Goal: Transaction & Acquisition: Book appointment/travel/reservation

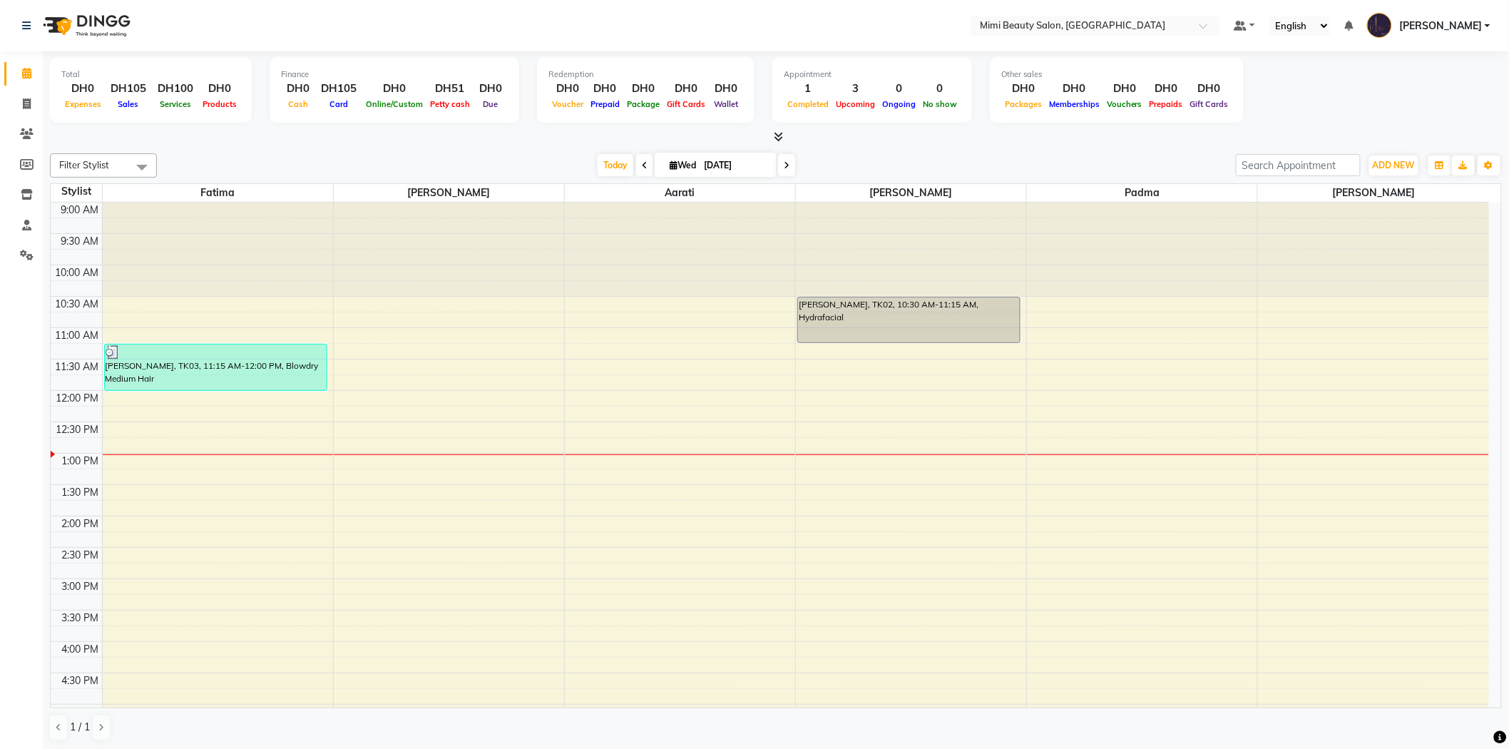
click at [233, 458] on div "9:00 AM 9:30 AM 10:00 AM 10:30 AM 11:00 AM 11:30 AM 12:00 PM 12:30 PM 1:00 PM 1…" at bounding box center [770, 672] width 1438 height 940
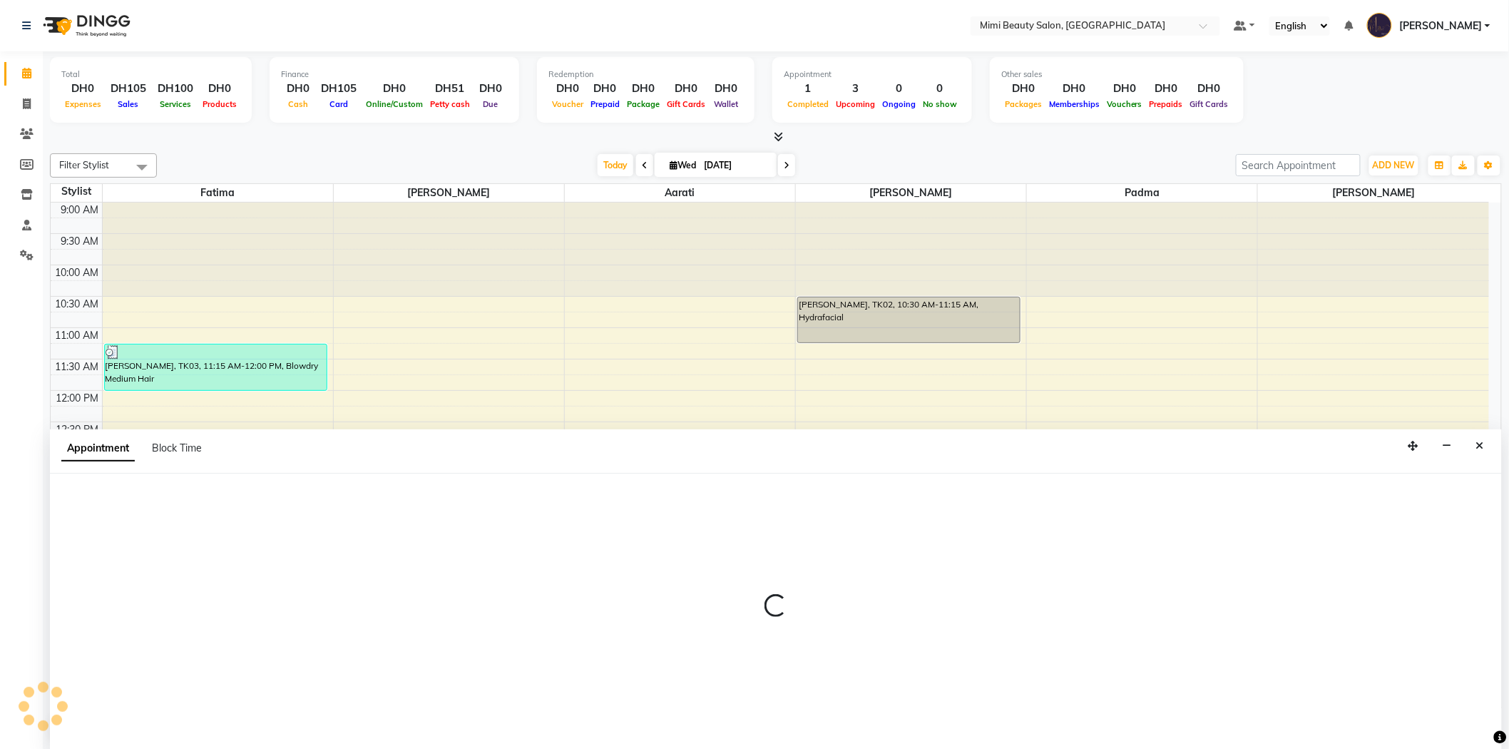
scroll to position [1, 0]
select select "52699"
select select "780"
select select "tentative"
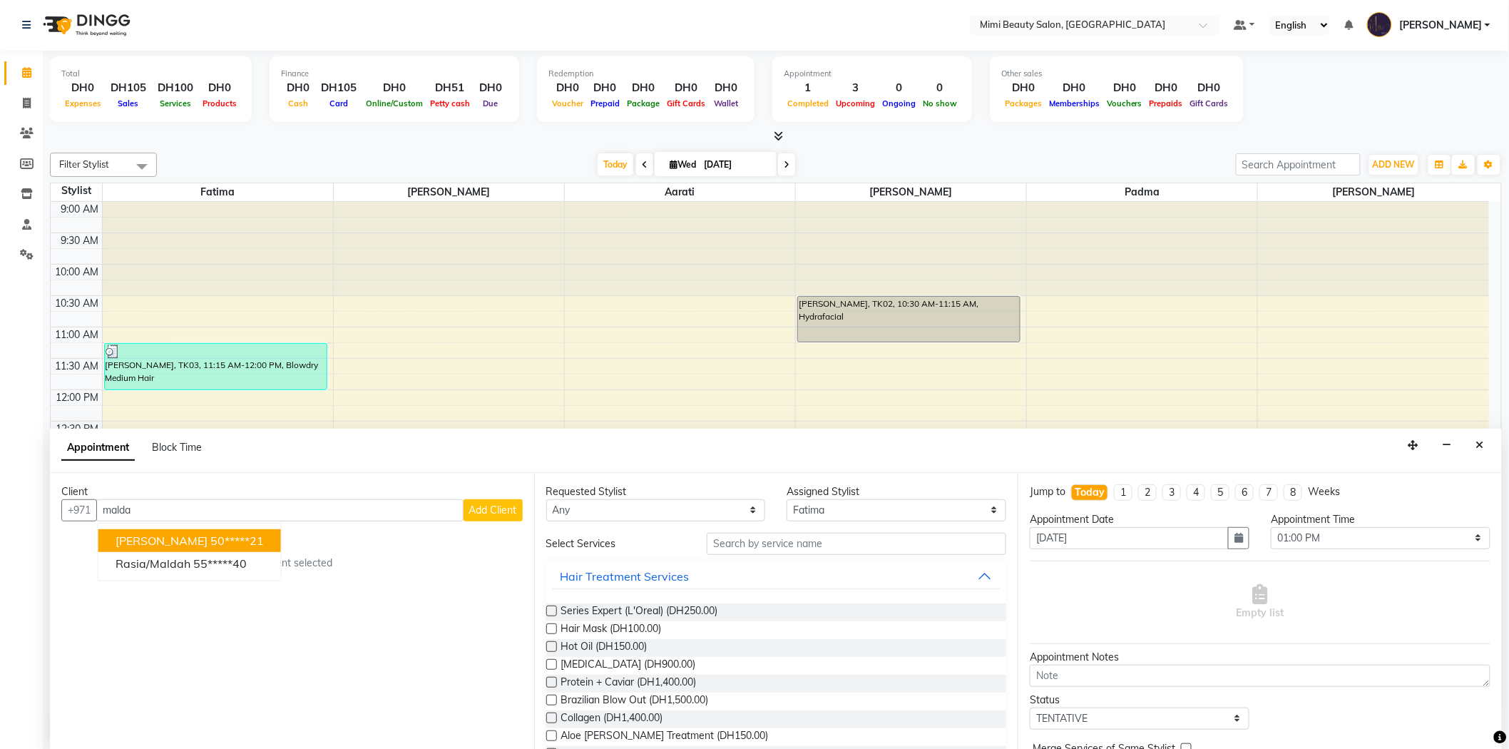
click at [166, 538] on span "[PERSON_NAME]" at bounding box center [161, 540] width 92 height 14
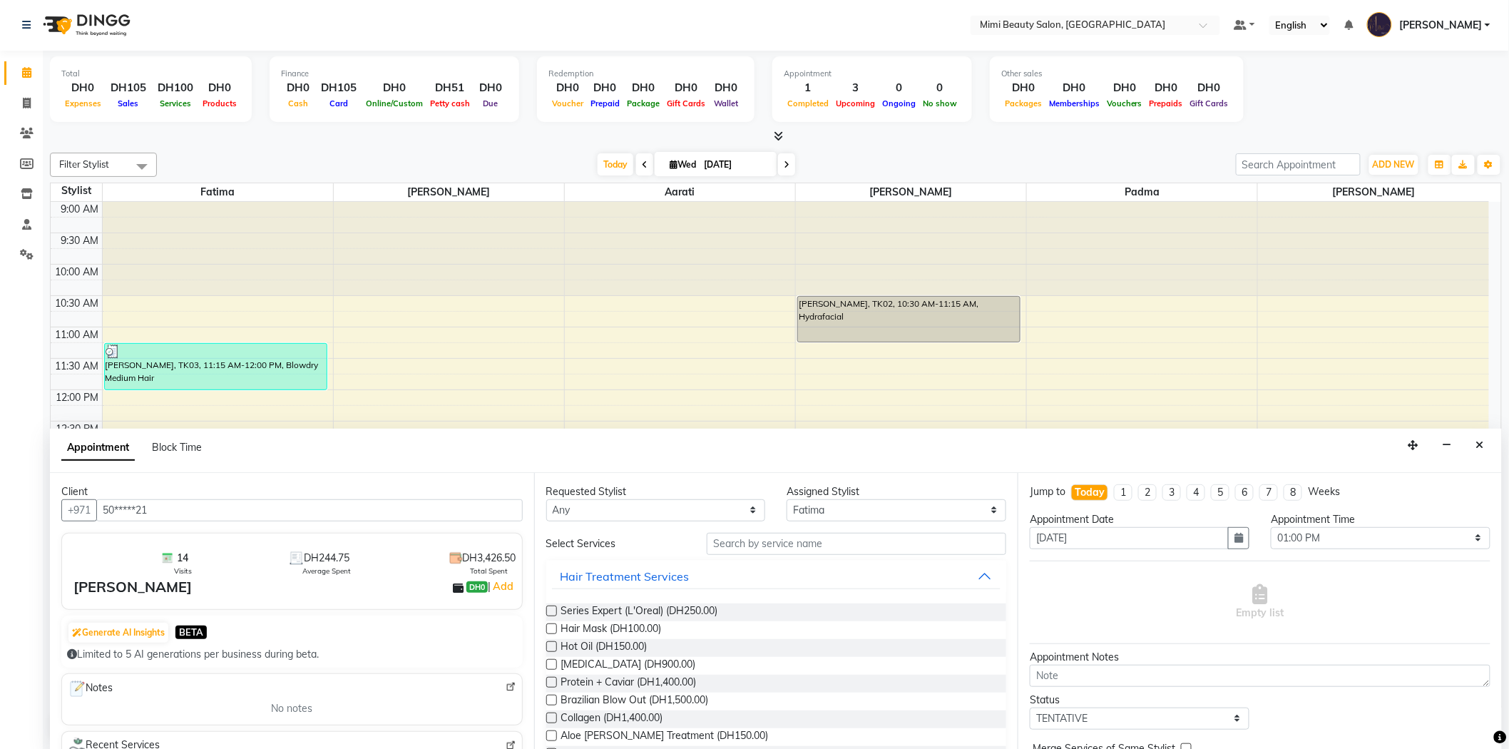
type input "50*****21"
click at [580, 511] on select "Any [PERSON_NAME] [PERSON_NAME] [PERSON_NAME] Padma" at bounding box center [656, 510] width 220 height 22
select select "52699"
click at [546, 499] on select "Any [PERSON_NAME] [PERSON_NAME] [PERSON_NAME] Padma" at bounding box center [656, 510] width 220 height 22
click at [732, 538] on input "text" at bounding box center [856, 544] width 299 height 22
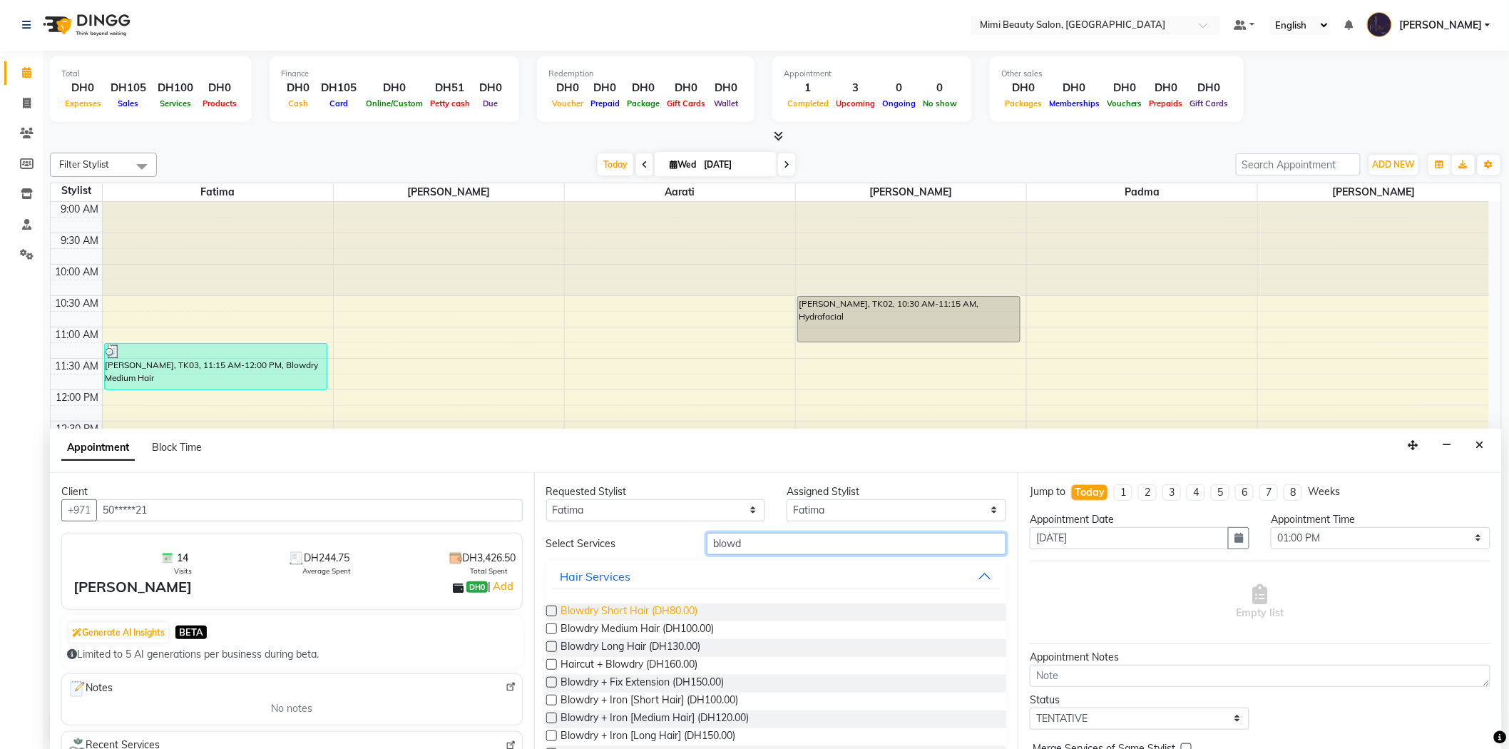
type input "blowd"
click at [645, 604] on span "Blowdry Short Hair (DH80.00)" at bounding box center [629, 612] width 137 height 18
checkbox input "false"
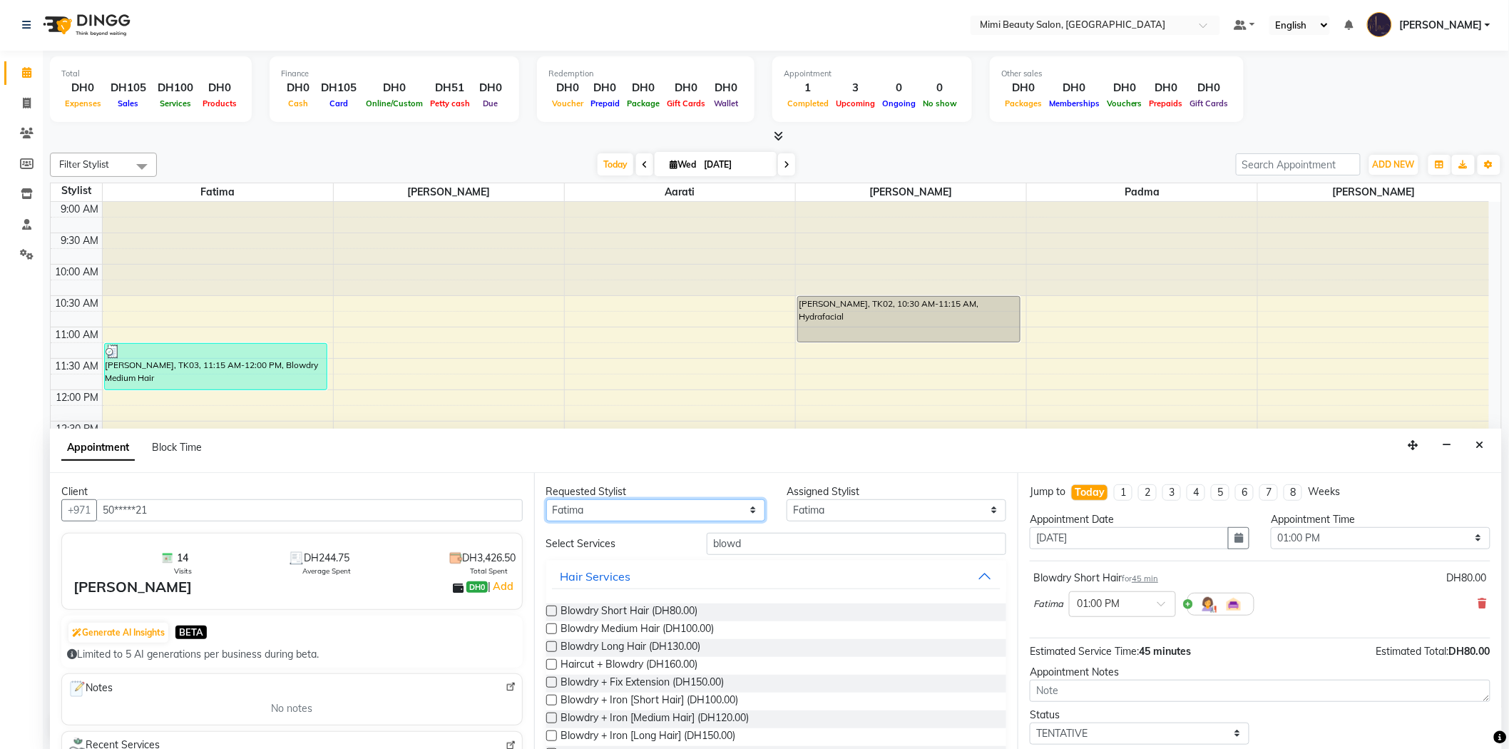
click at [692, 509] on select "Any [PERSON_NAME] [PERSON_NAME] [PERSON_NAME] Padma" at bounding box center [656, 510] width 220 height 22
select select "68417"
click at [546, 499] on select "Any [PERSON_NAME] [PERSON_NAME] [PERSON_NAME] Padma" at bounding box center [656, 510] width 220 height 22
select select "68417"
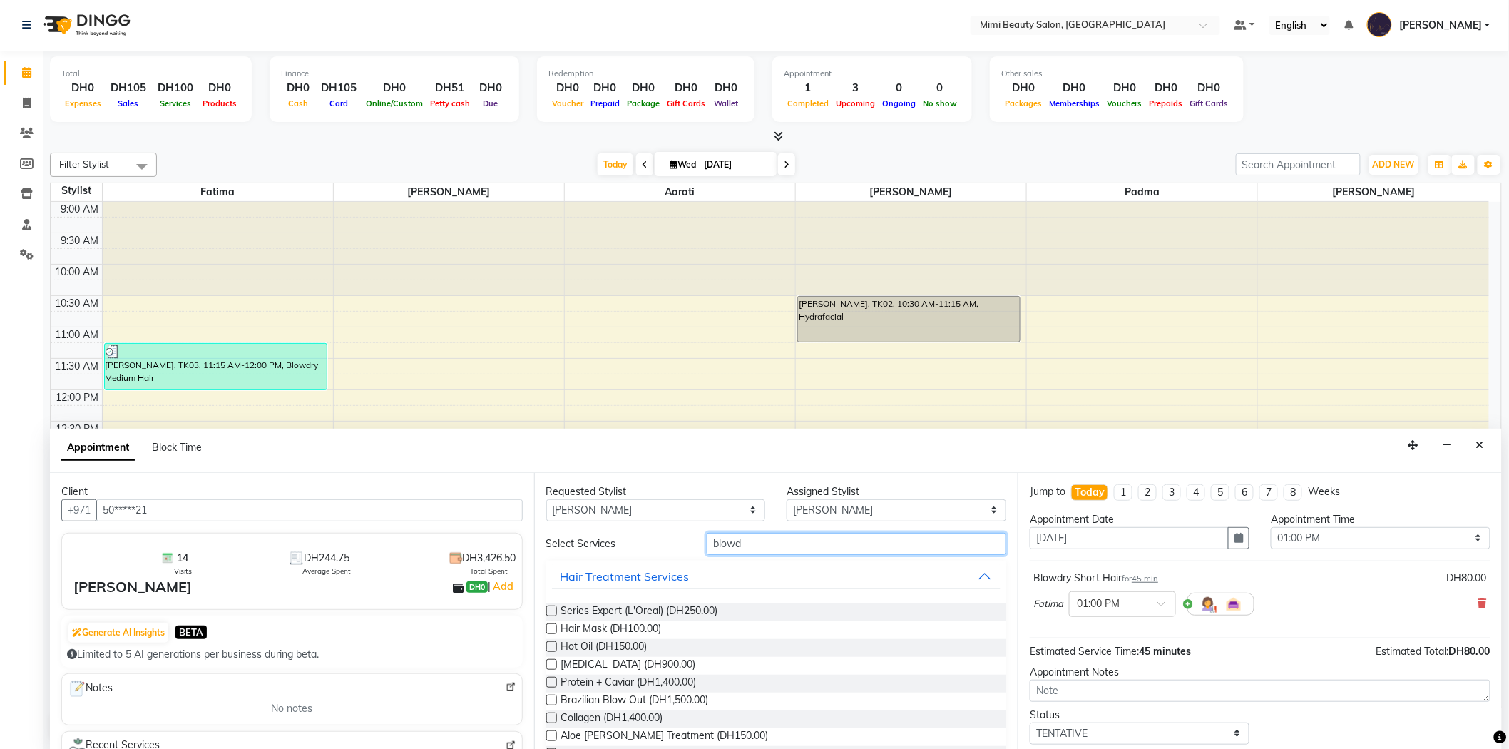
click at [720, 550] on input "blowd" at bounding box center [856, 544] width 299 height 22
type input "mani"
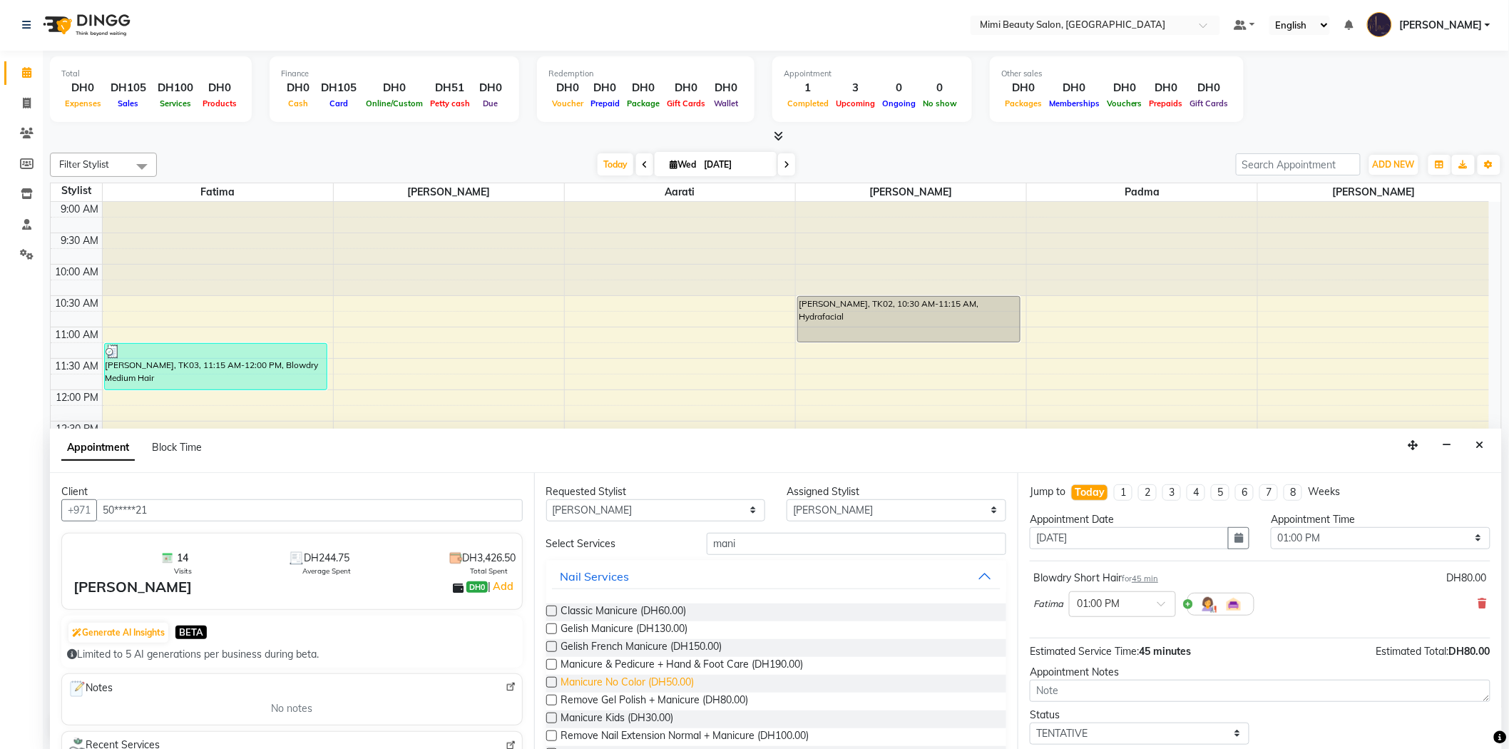
click at [622, 680] on span "Manicure No Color (DH50.00)" at bounding box center [627, 683] width 133 height 18
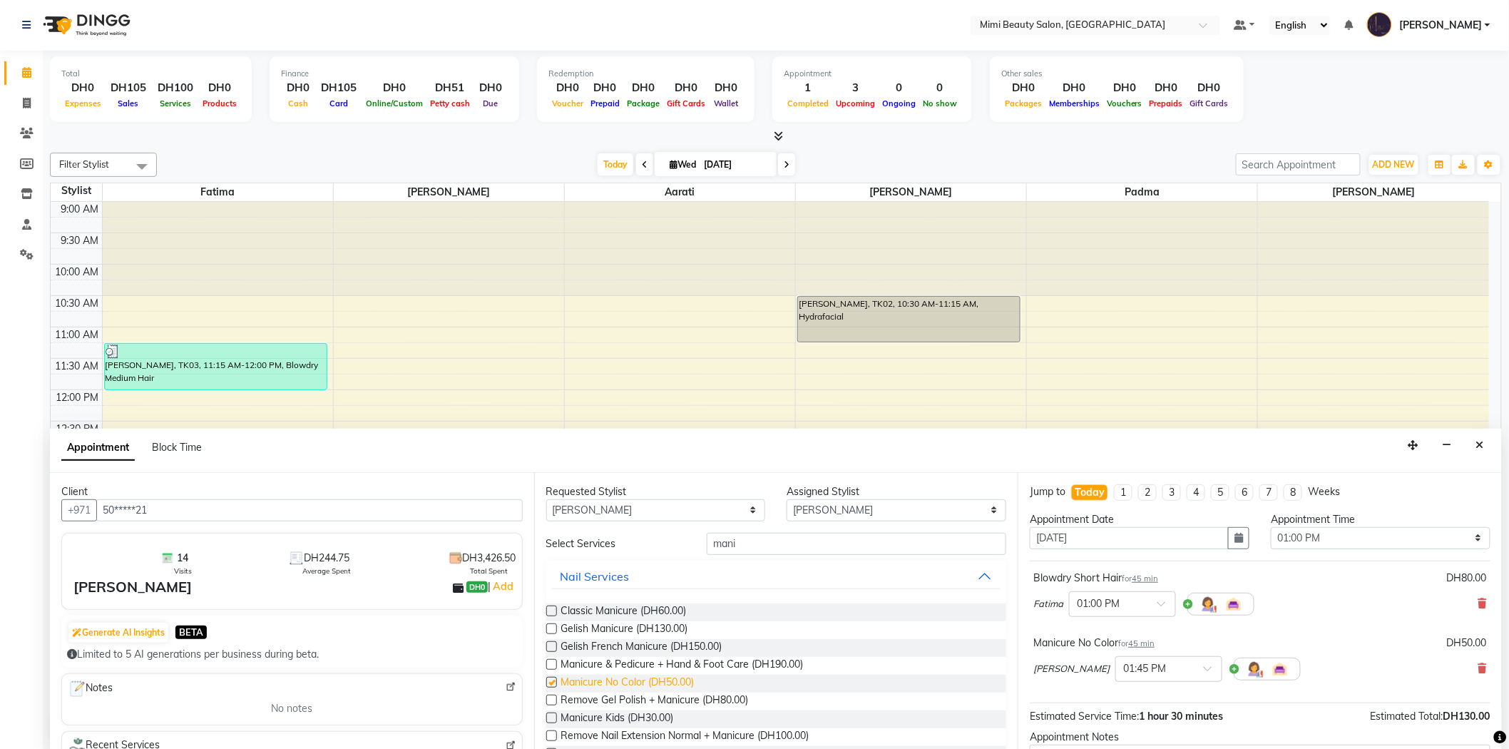
checkbox input "false"
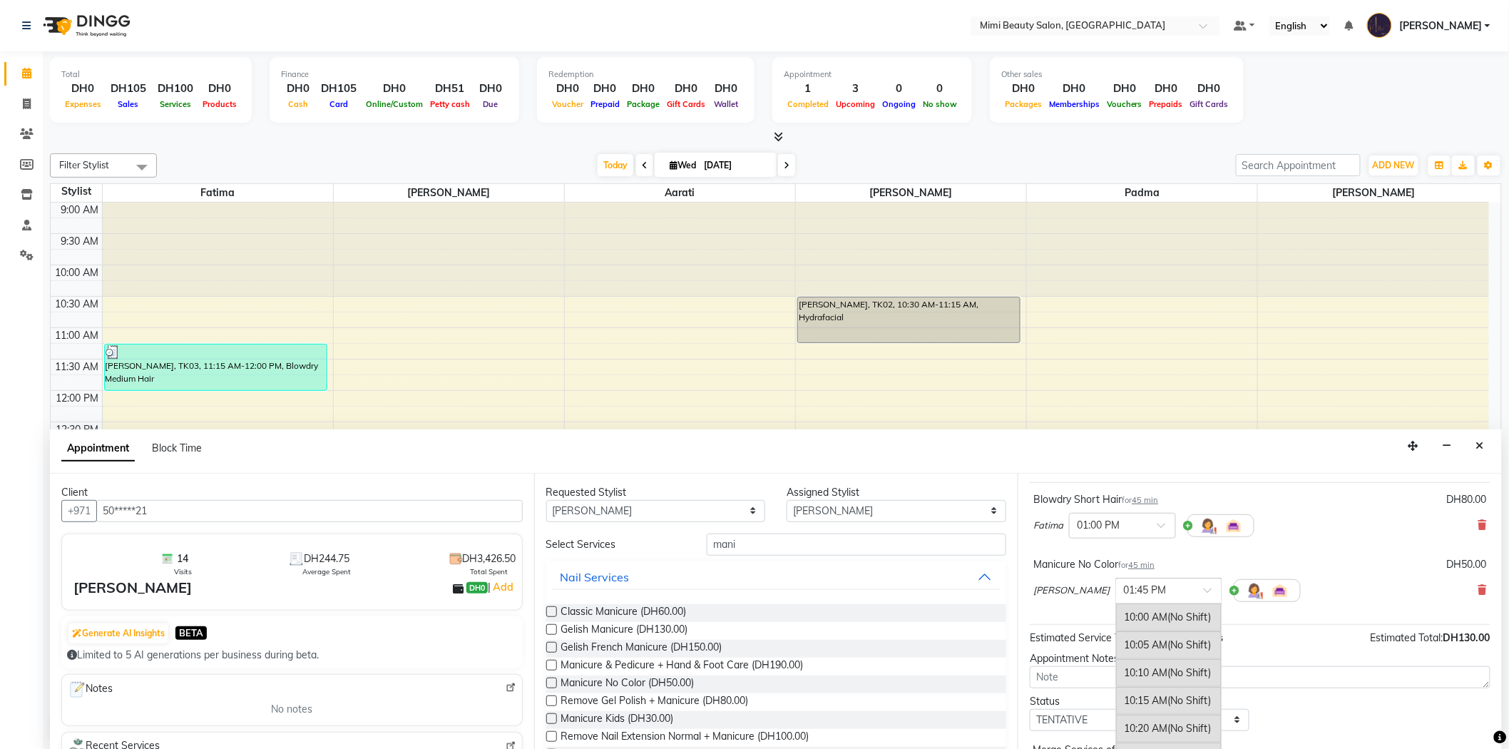
click at [1203, 589] on span at bounding box center [1212, 594] width 18 height 15
click at [1116, 620] on div "01:00 PM" at bounding box center [1169, 617] width 106 height 26
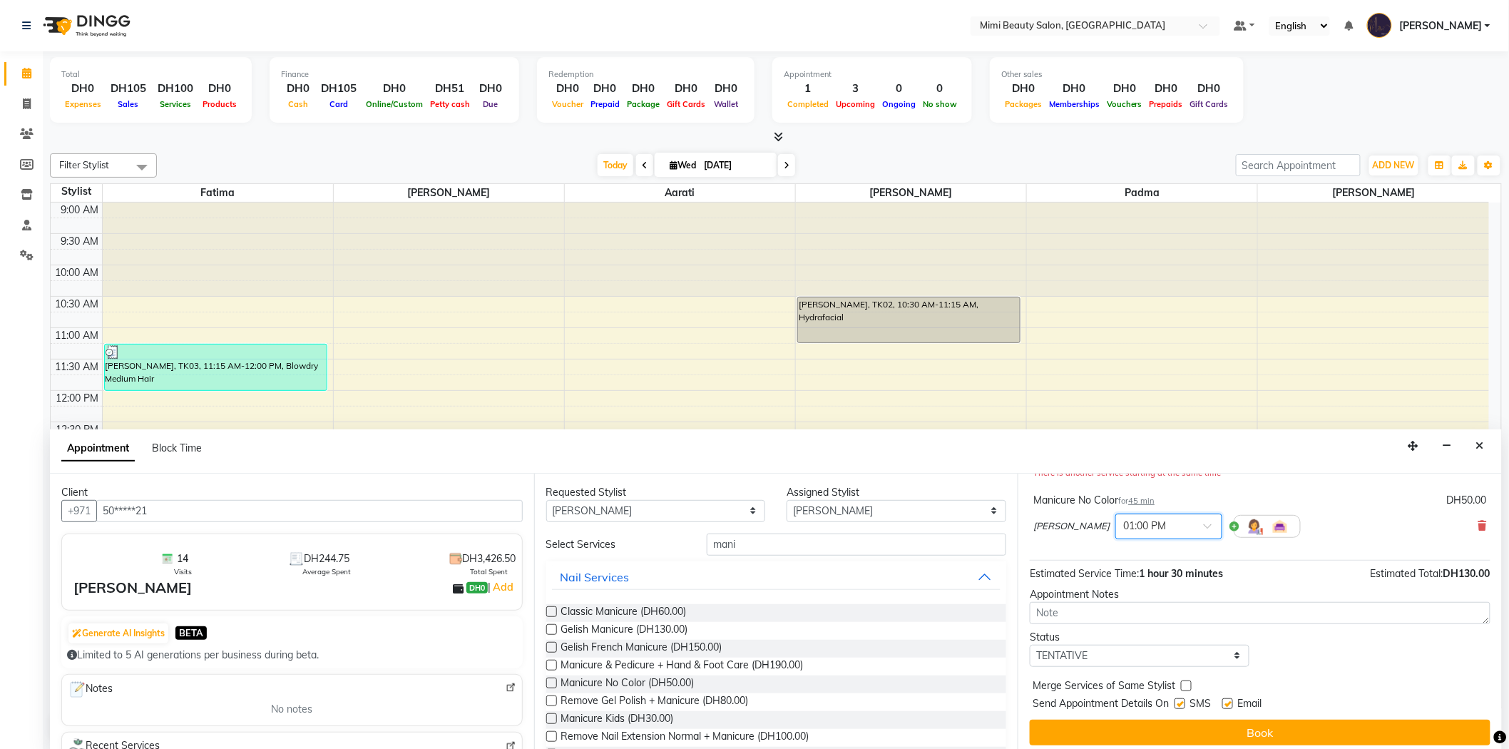
scroll to position [165, 0]
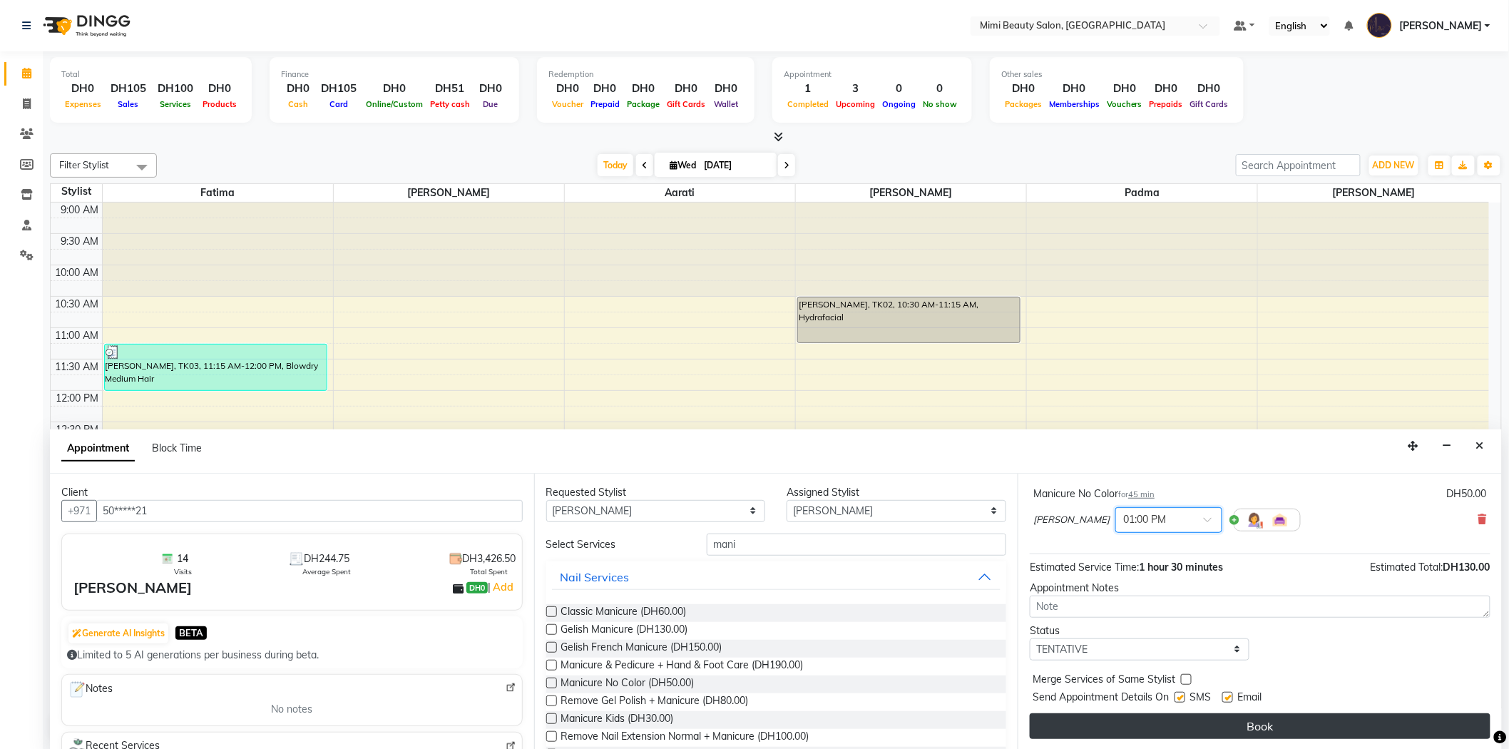
click at [1292, 731] on button "Book" at bounding box center [1259, 726] width 461 height 26
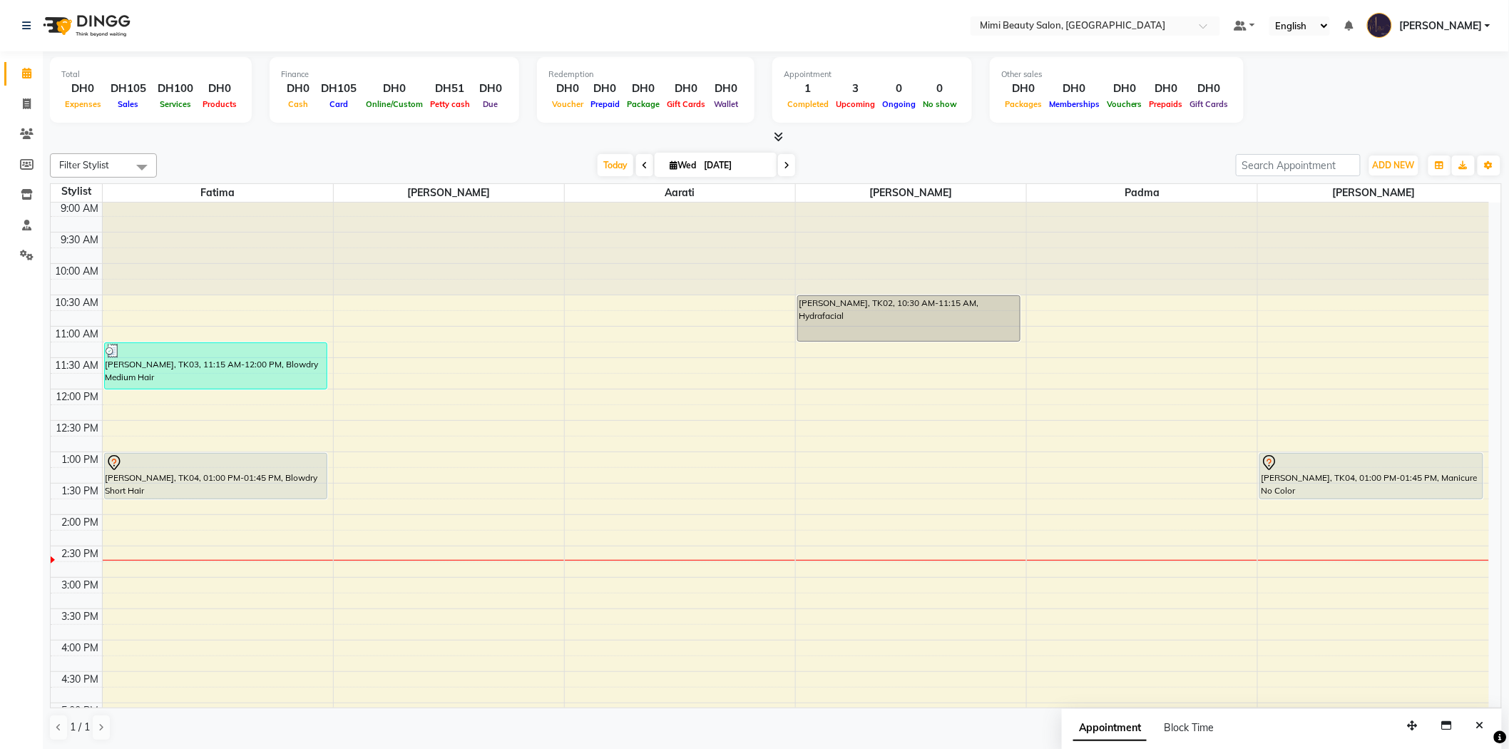
scroll to position [0, 0]
click at [272, 478] on div "[PERSON_NAME], TK04, 01:00 PM-01:45 PM, Blowdry Short Hair" at bounding box center [216, 477] width 222 height 45
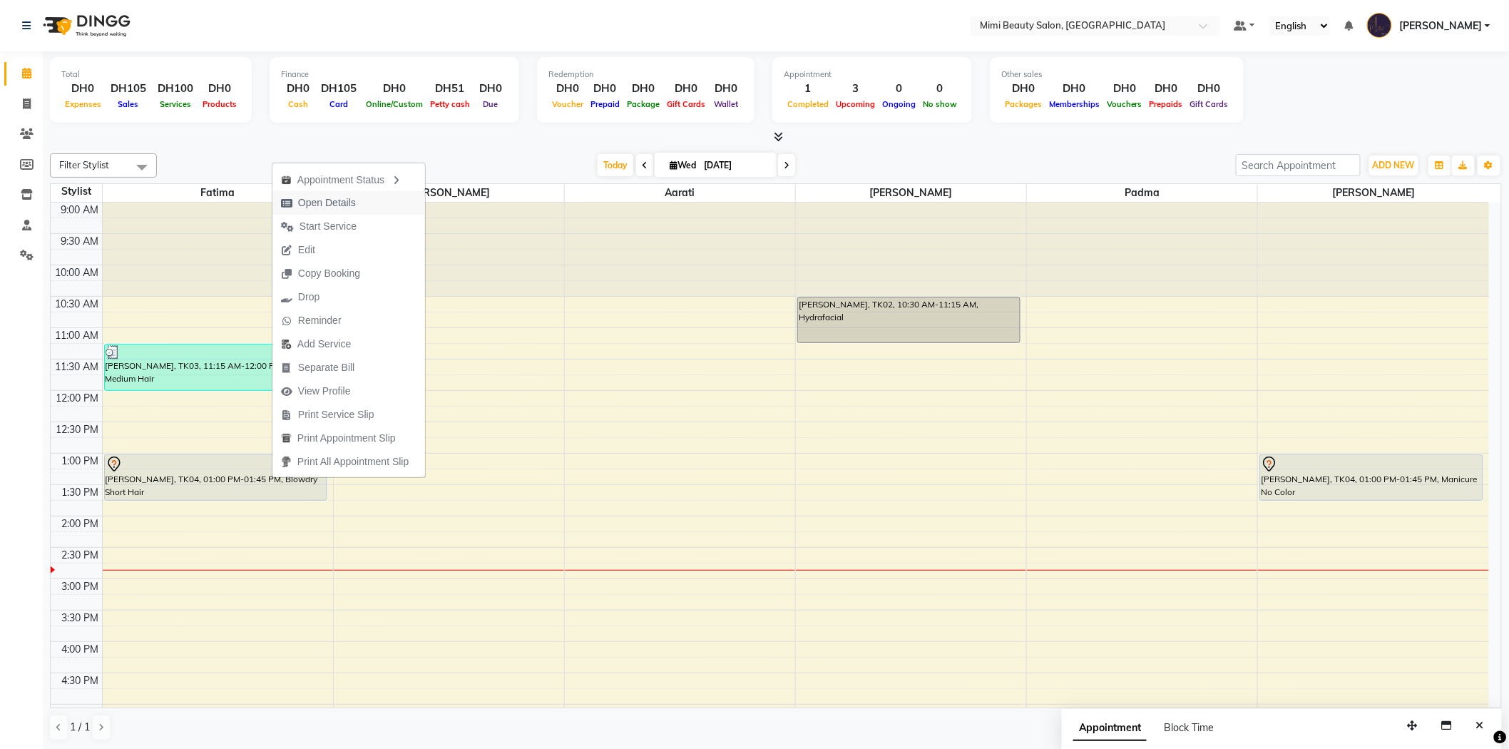
click at [406, 205] on button "Open Details" at bounding box center [348, 203] width 153 height 24
select select "7"
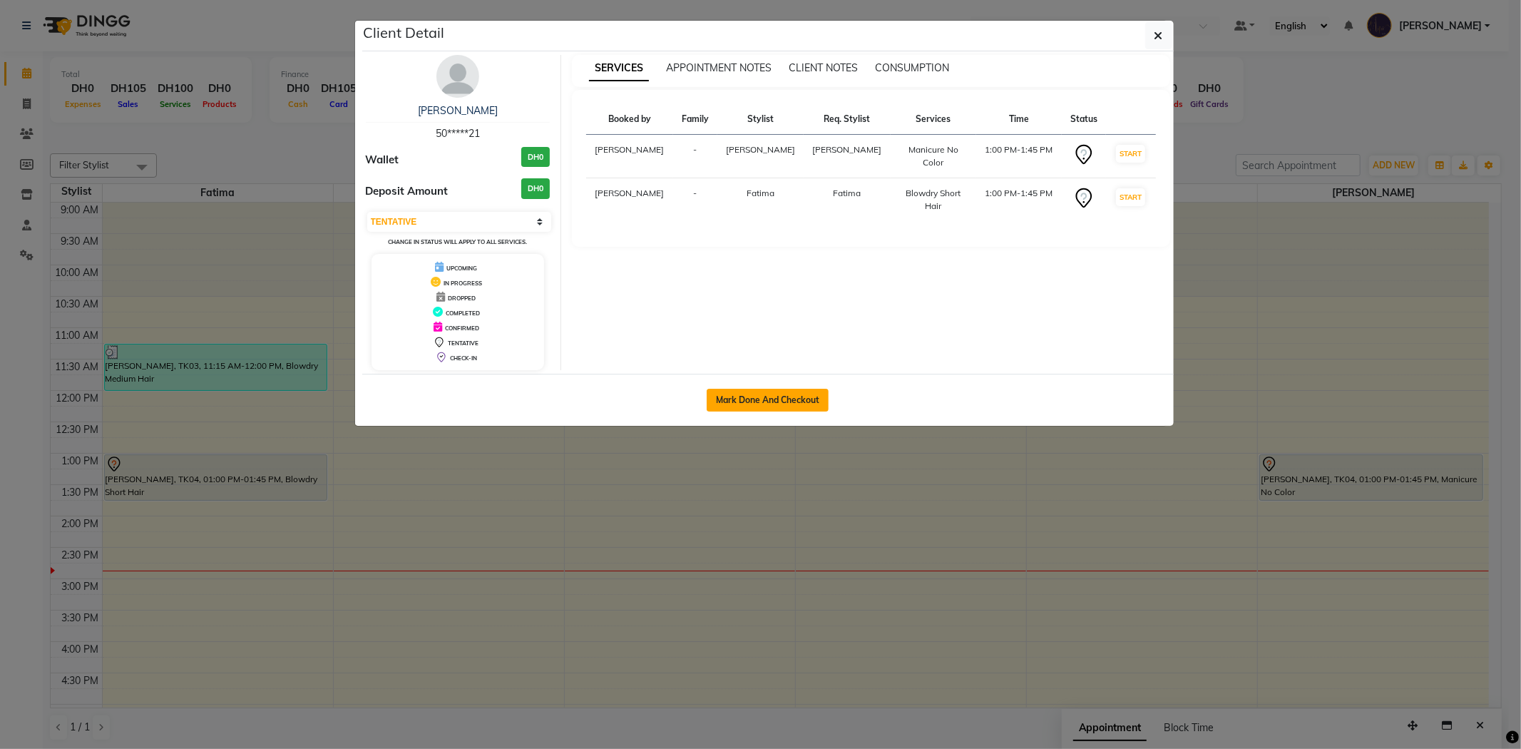
click at [768, 404] on button "Mark Done And Checkout" at bounding box center [768, 400] width 122 height 23
select select "service"
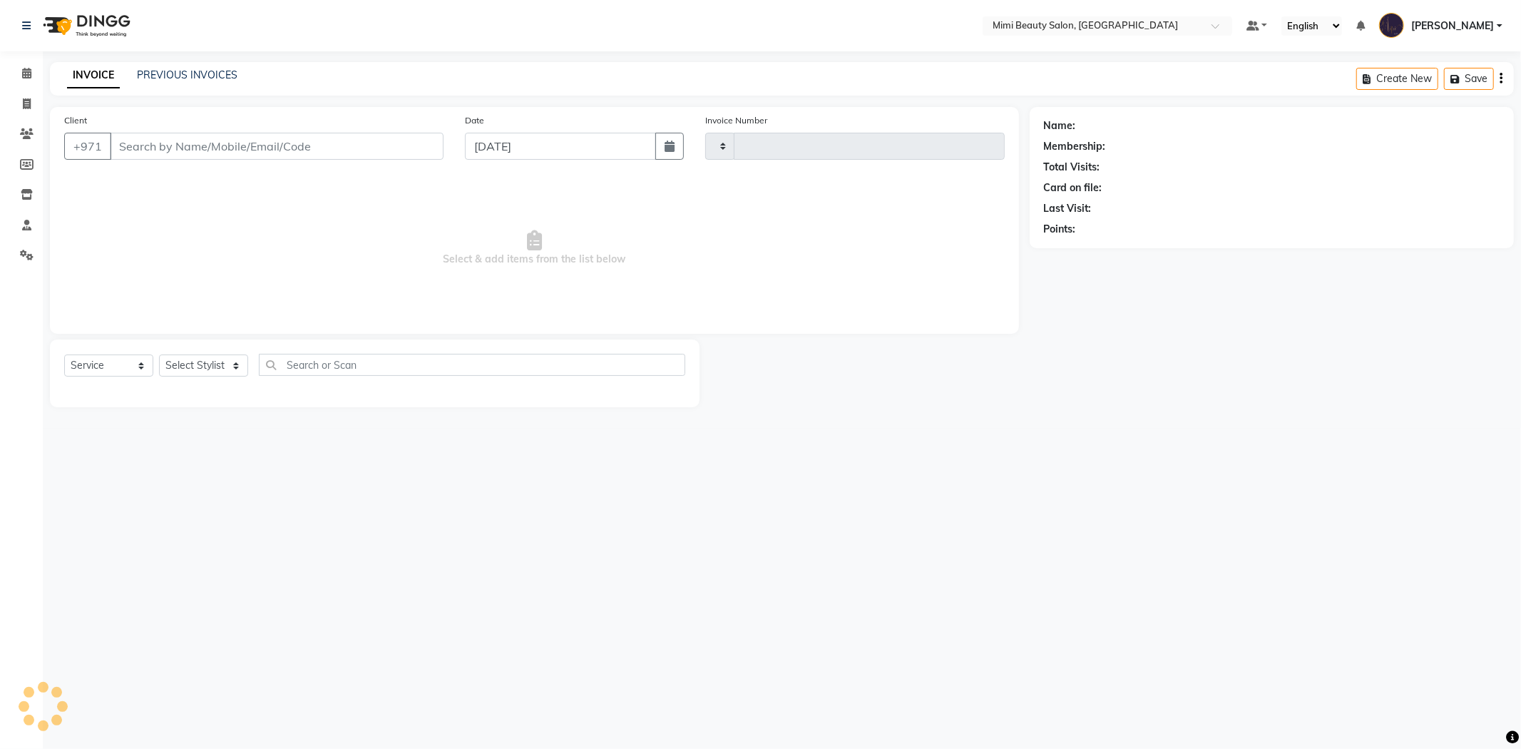
type input "1479"
select select "6756"
type input "50*****21"
select select "68417"
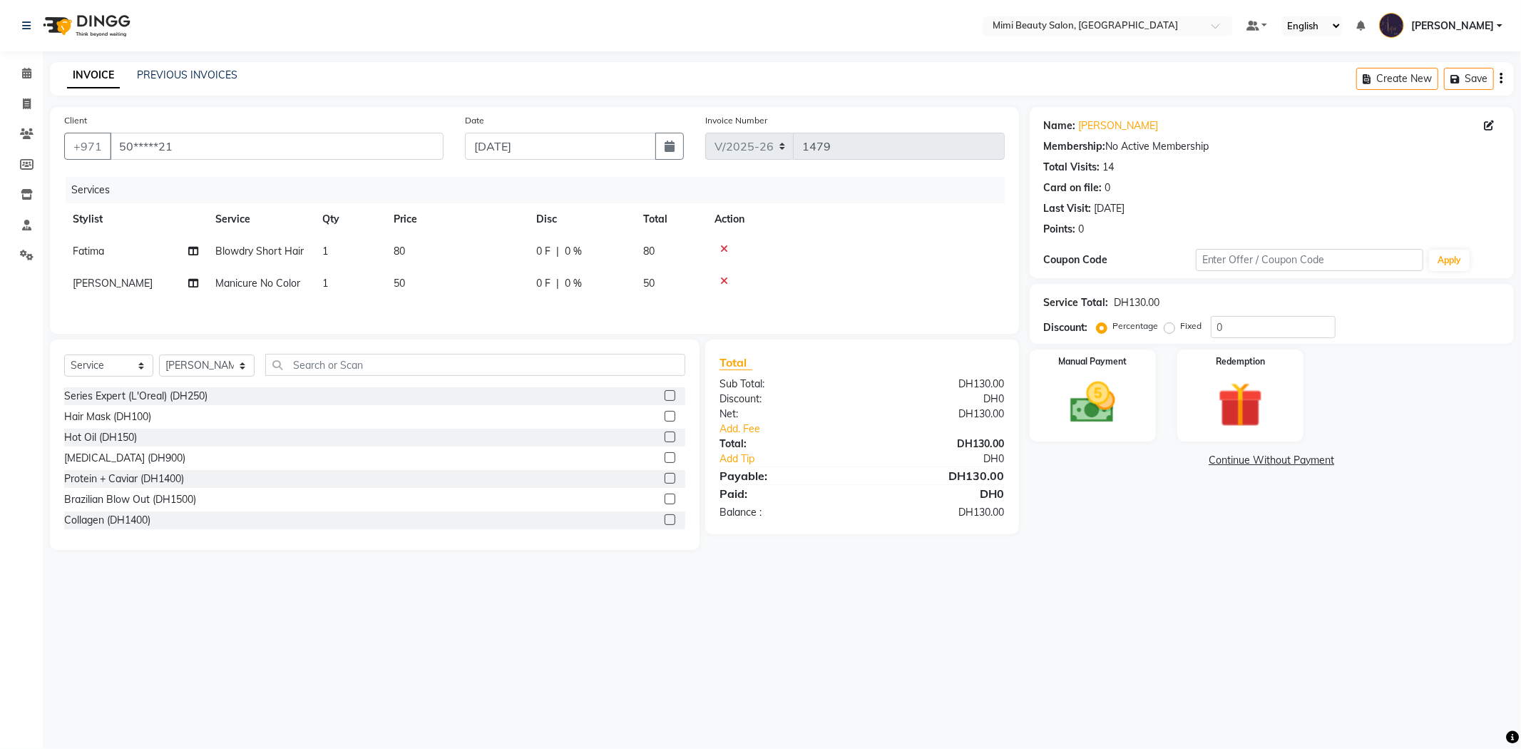
click at [403, 287] on span "50" at bounding box center [399, 283] width 11 height 13
select select "68417"
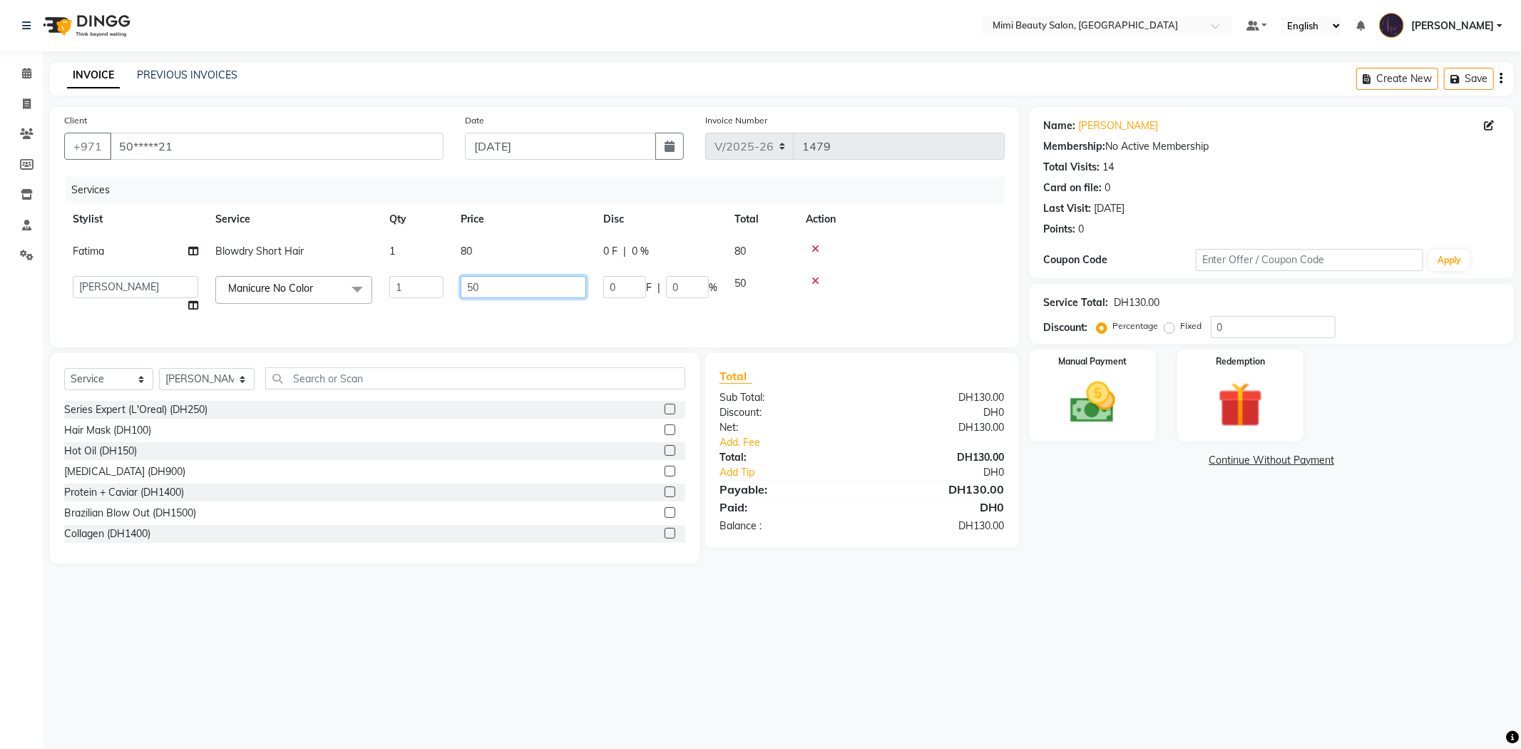
drag, startPoint x: 512, startPoint y: 287, endPoint x: 445, endPoint y: 287, distance: 67.0
click at [445, 287] on tr "[PERSON_NAME] Alya [MEDICAL_DATA][PERSON_NAME] [PERSON_NAME] [PERSON_NAME] Iman…" at bounding box center [534, 294] width 940 height 54
type input "45"
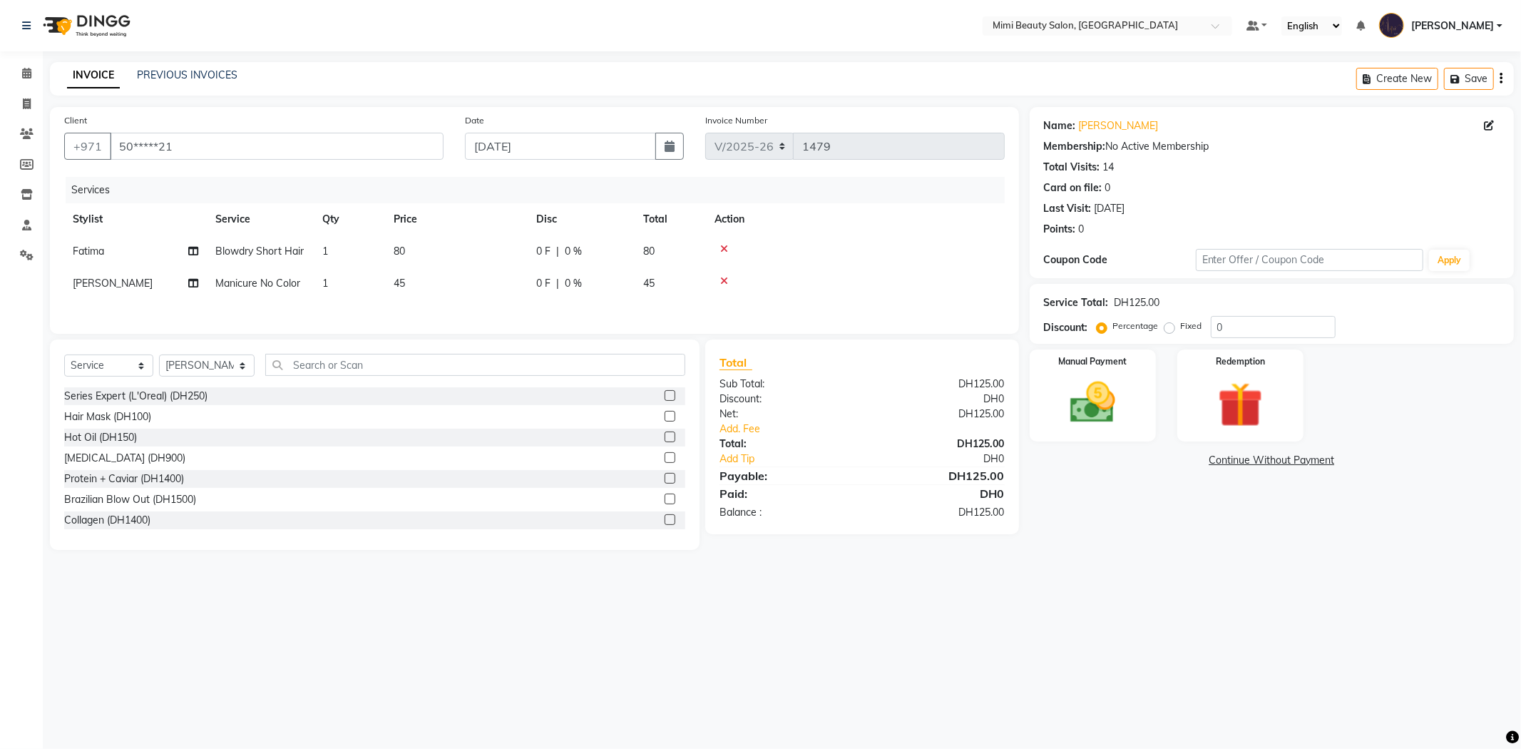
click at [458, 309] on div "Services Stylist Service Qty Price Disc Total Action Fatima Blowdry Short Hair …" at bounding box center [534, 248] width 940 height 143
click at [758, 428] on link "Add. Fee" at bounding box center [862, 428] width 307 height 15
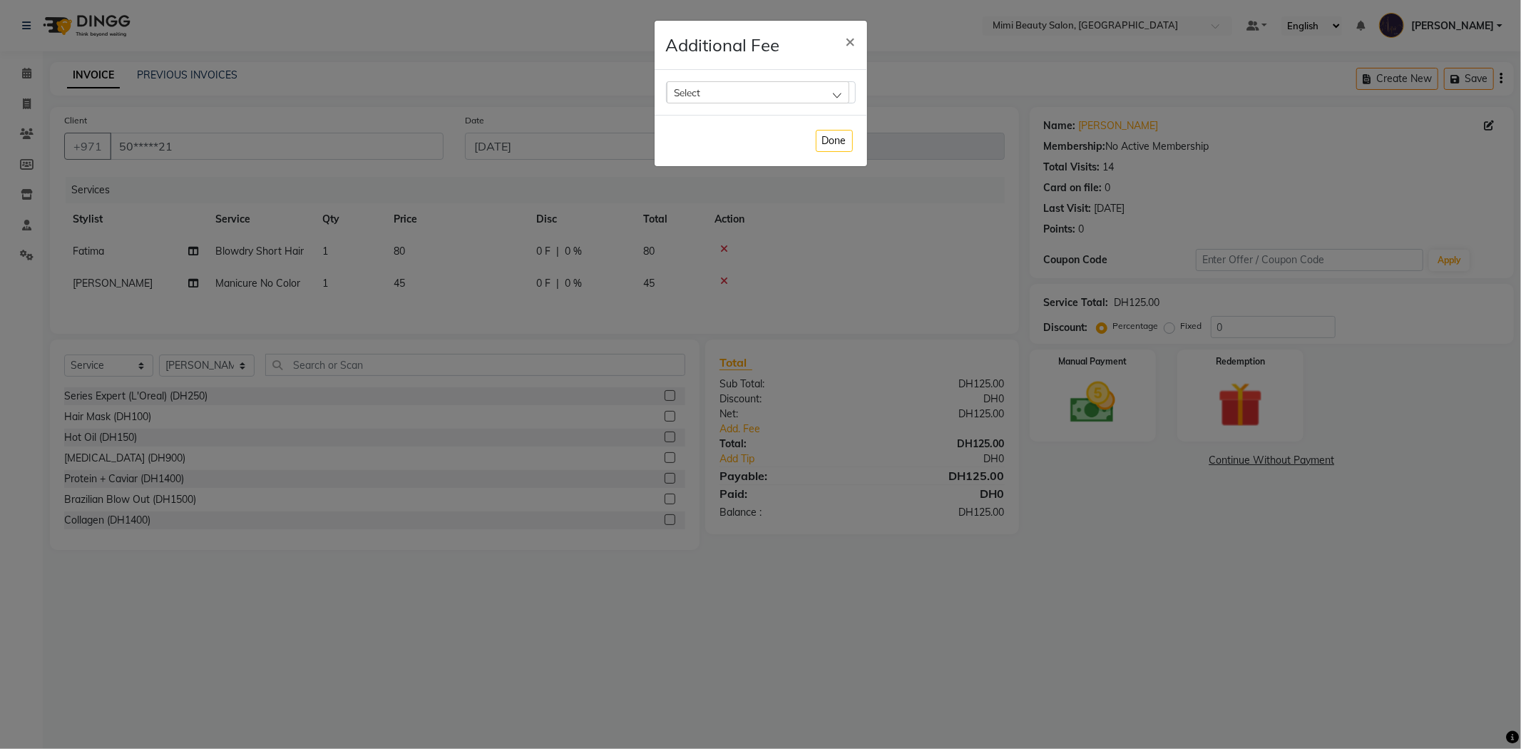
click at [729, 84] on div "Select" at bounding box center [758, 91] width 183 height 21
click at [699, 190] on label "Bank Fee" at bounding box center [701, 184] width 54 height 13
checkbox input "true"
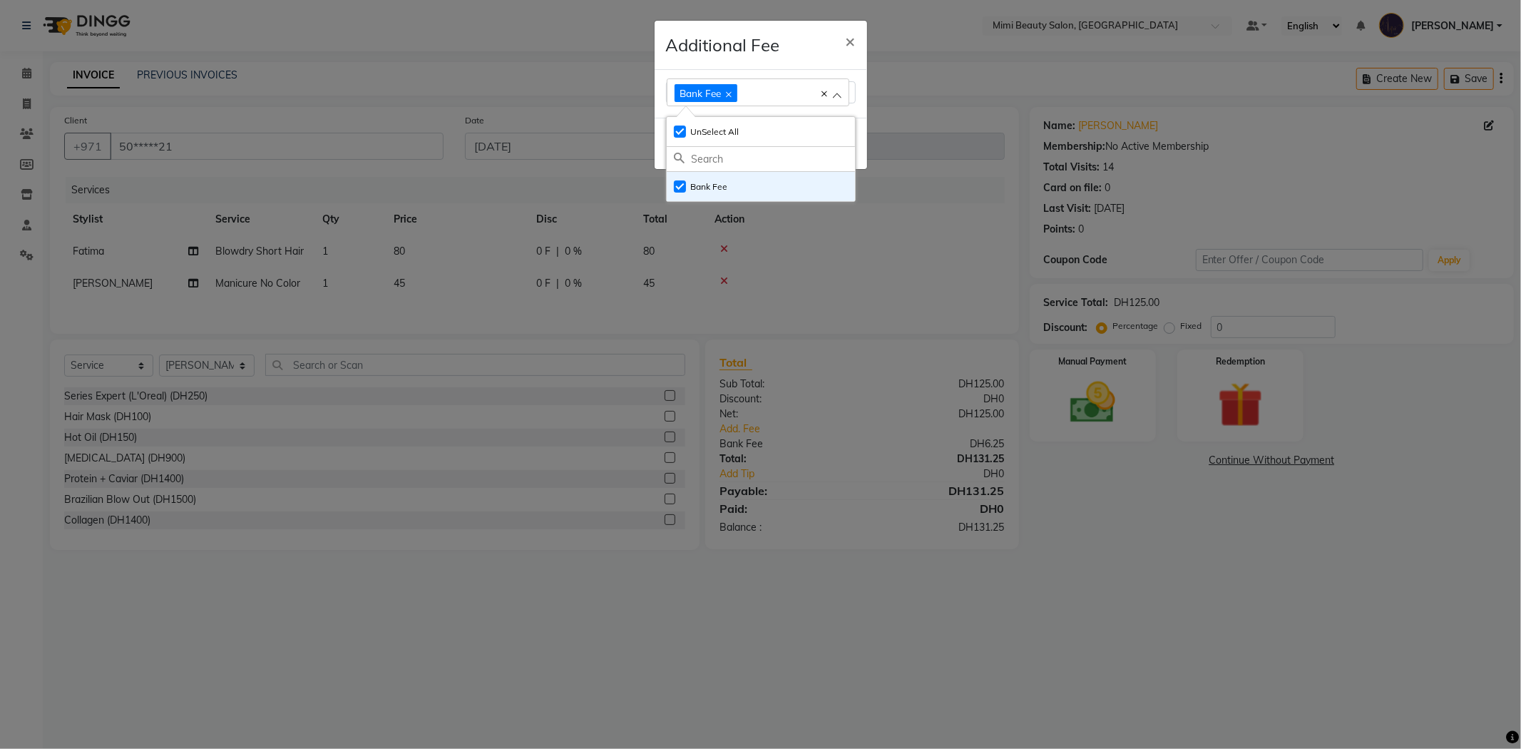
click at [768, 34] on h4 "Additional Fee" at bounding box center [723, 45] width 114 height 26
click at [818, 141] on button "Done" at bounding box center [834, 144] width 37 height 22
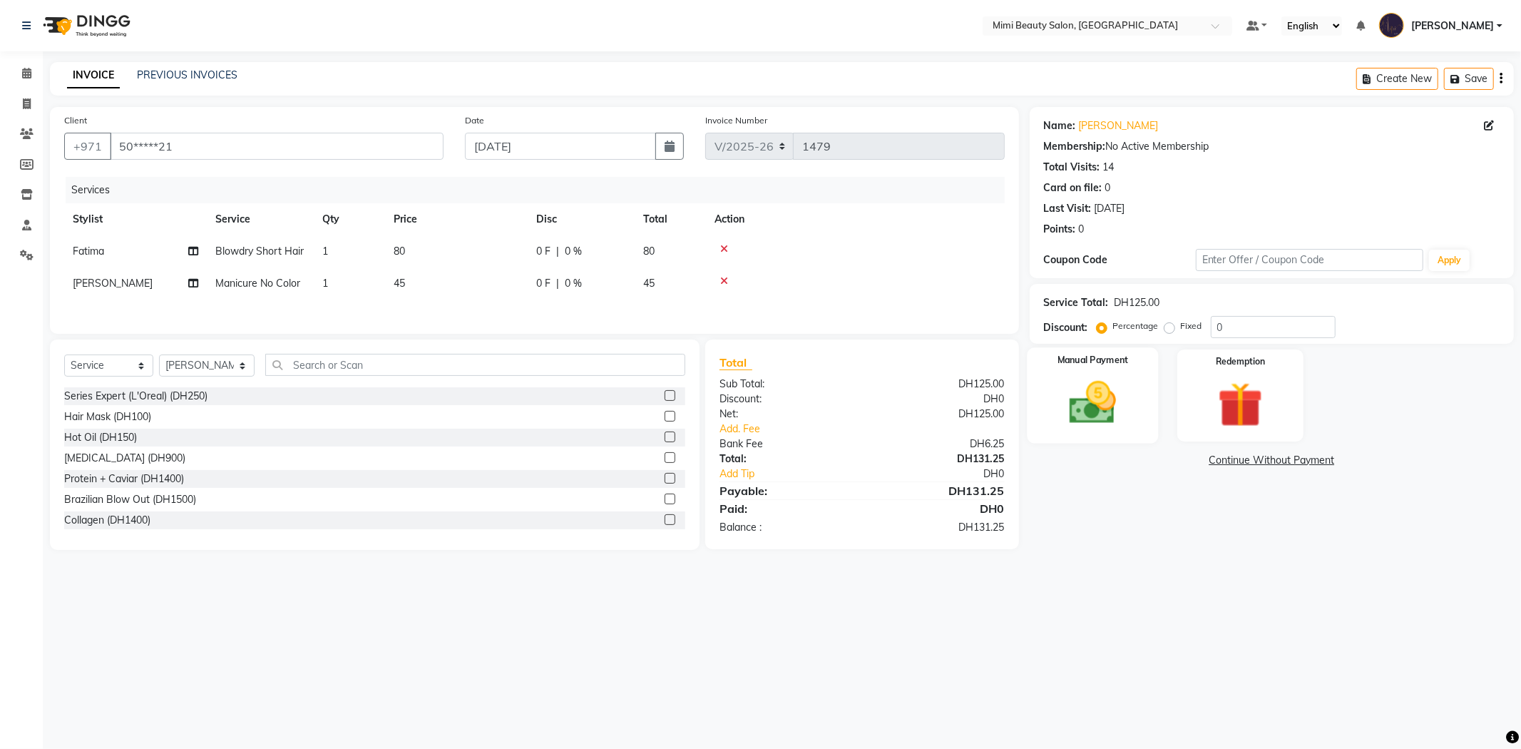
click at [1061, 388] on img at bounding box center [1092, 403] width 76 height 54
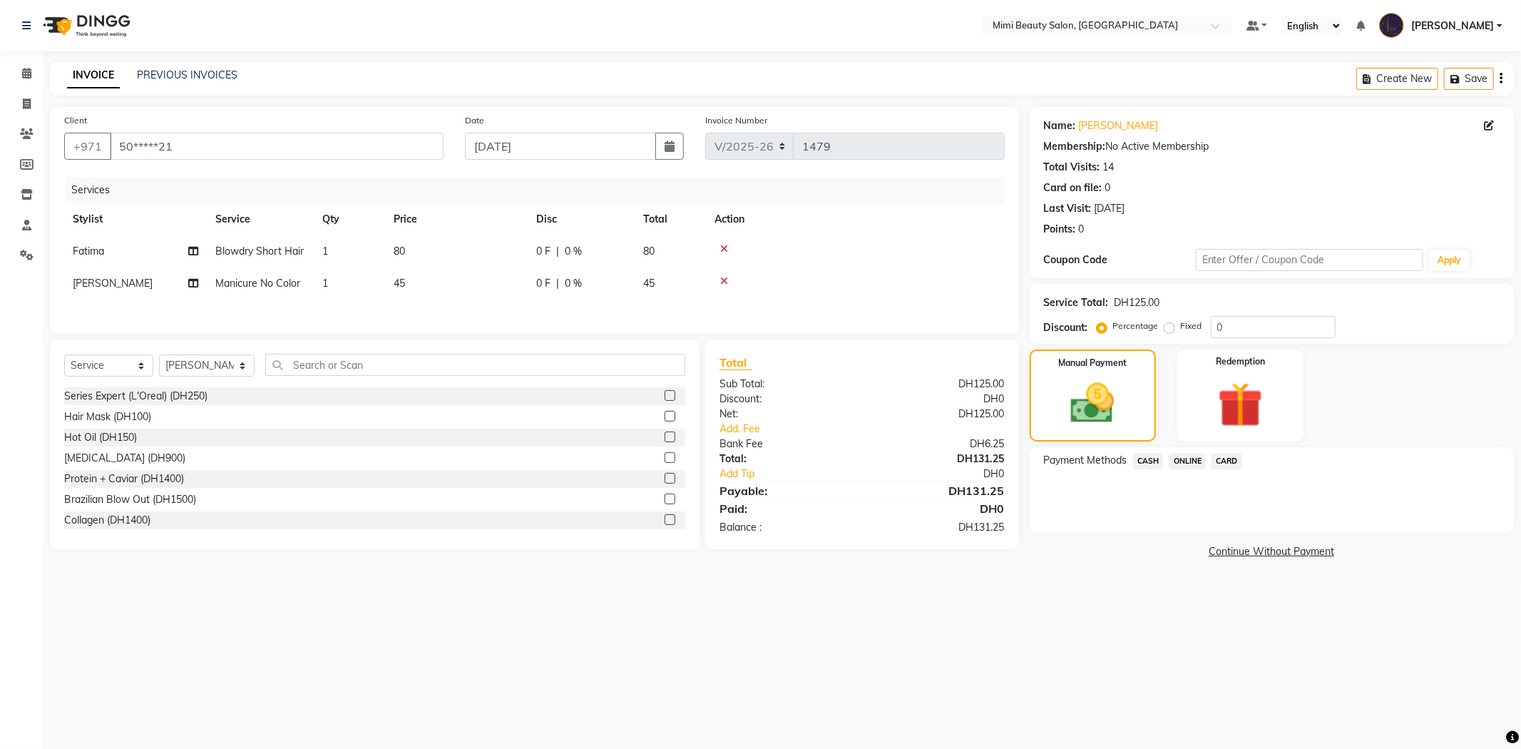
click at [1223, 461] on span "CARD" at bounding box center [1226, 461] width 31 height 16
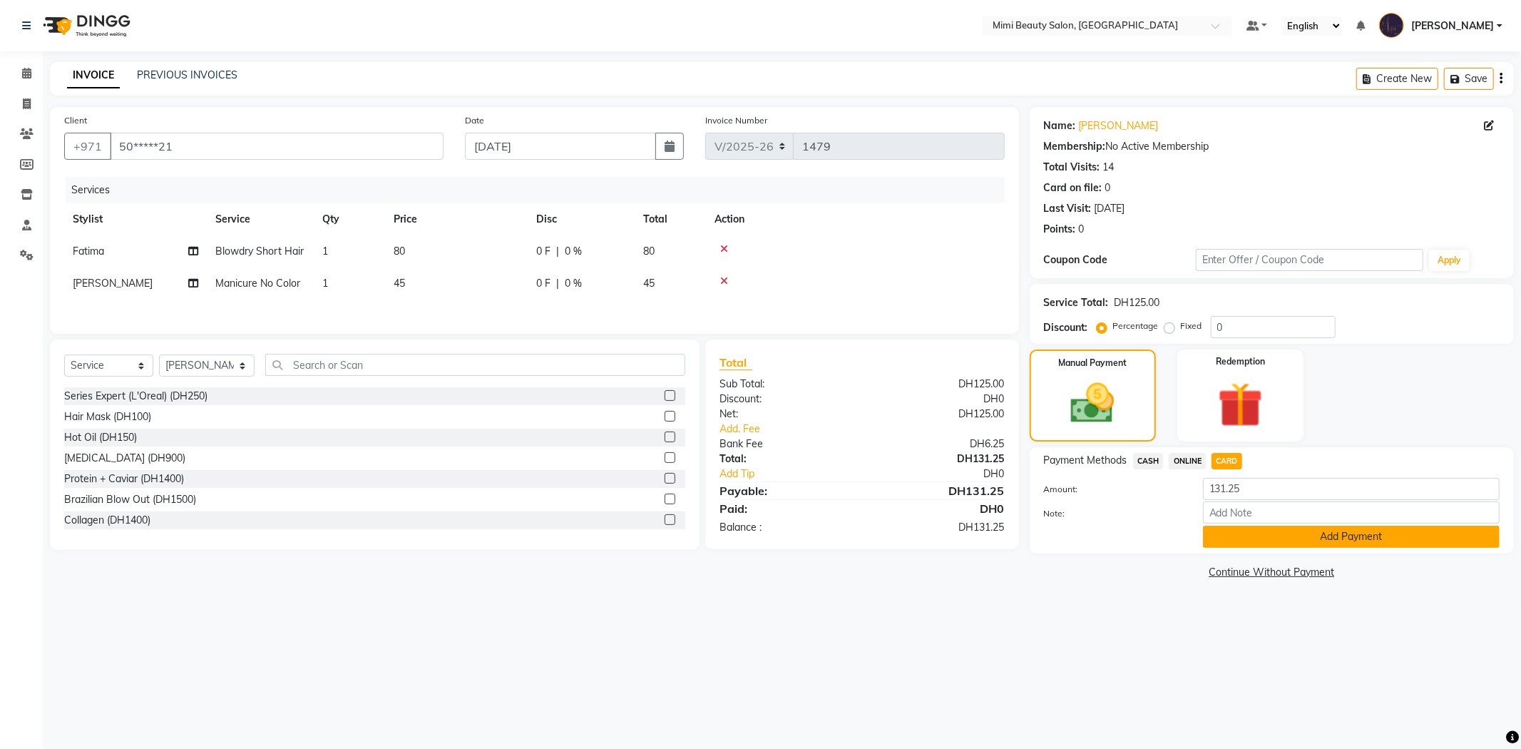
click at [1278, 533] on button "Add Payment" at bounding box center [1351, 536] width 297 height 22
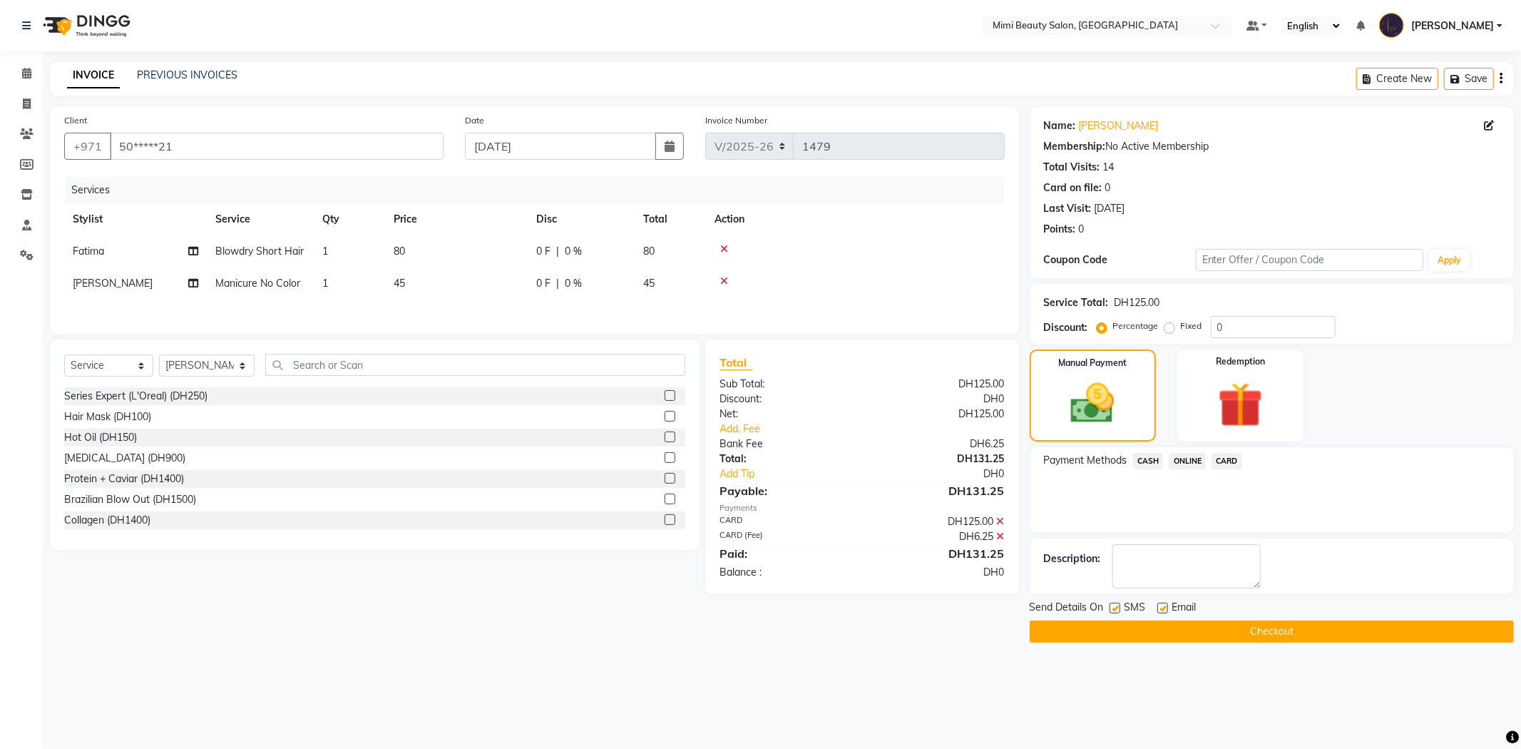
click at [1299, 637] on button "Checkout" at bounding box center [1271, 631] width 484 height 22
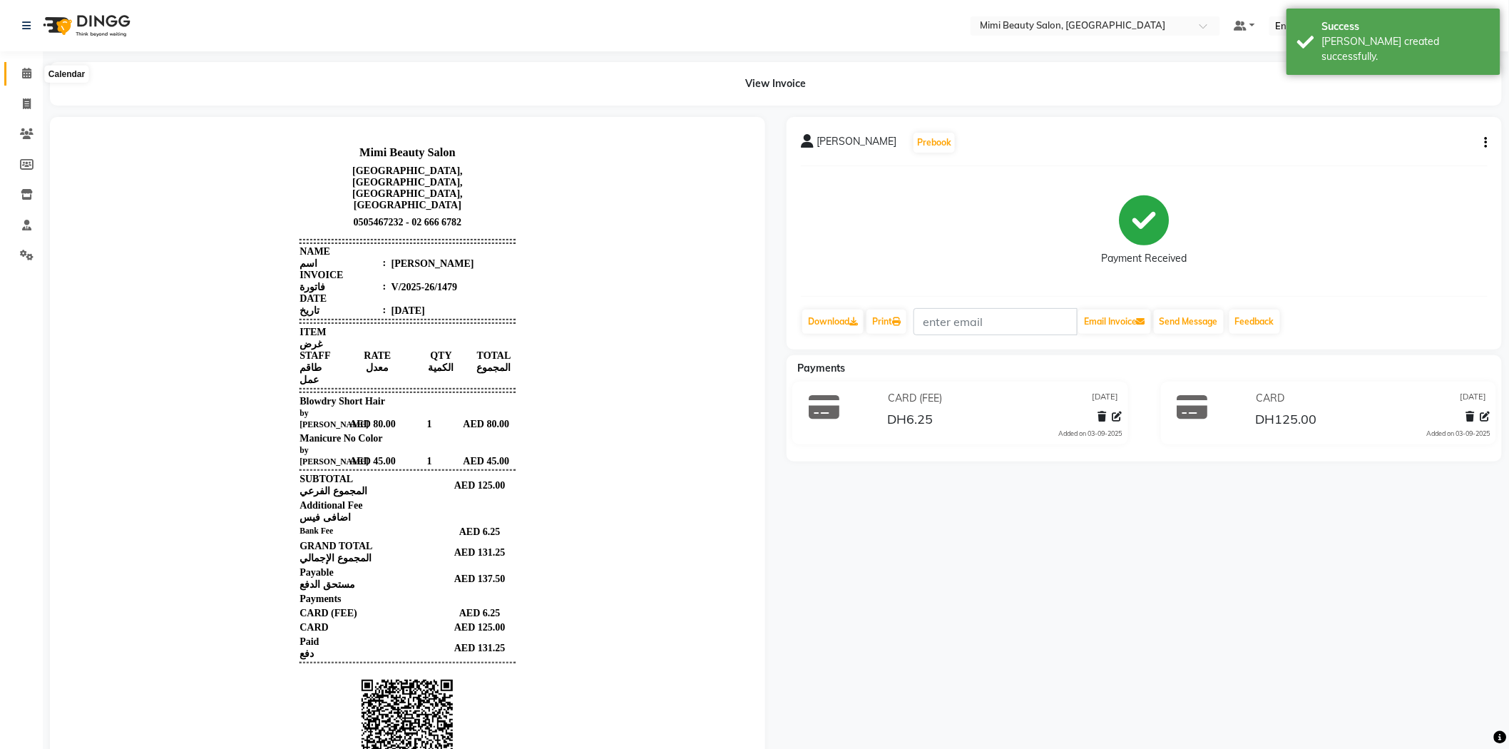
click at [20, 70] on span at bounding box center [26, 74] width 25 height 16
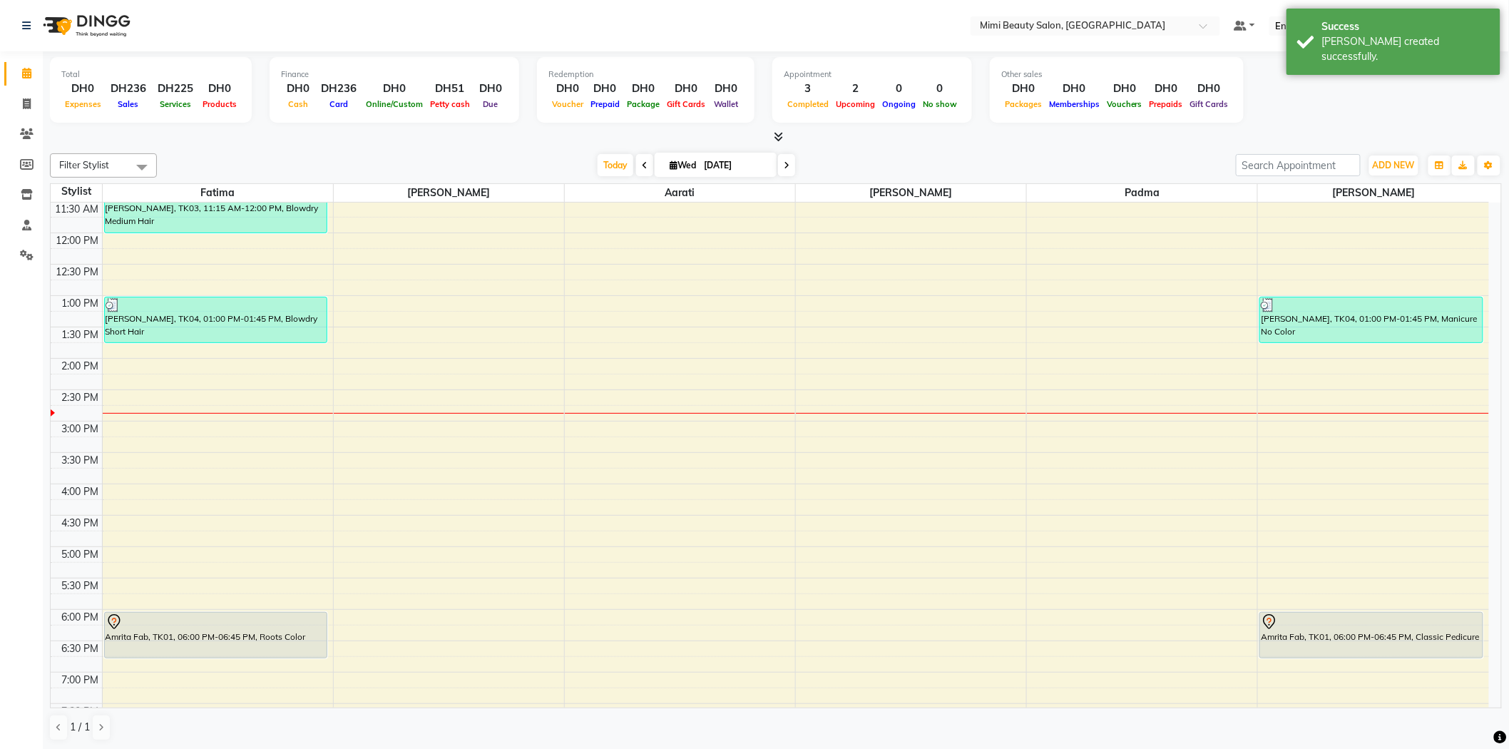
scroll to position [129, 0]
